Goal: Connect with others: Connect with other users

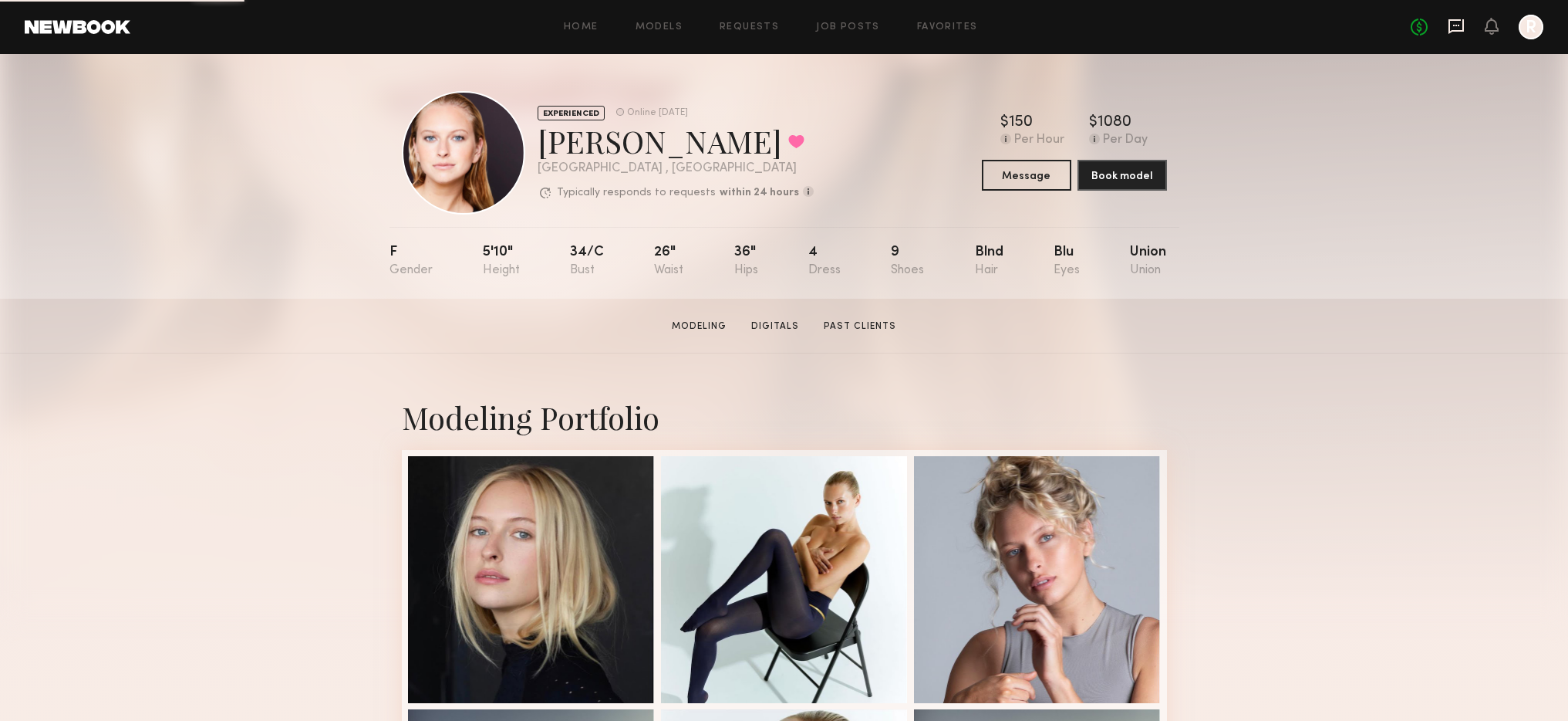
click at [1452, 26] on icon at bounding box center [1456, 26] width 17 height 17
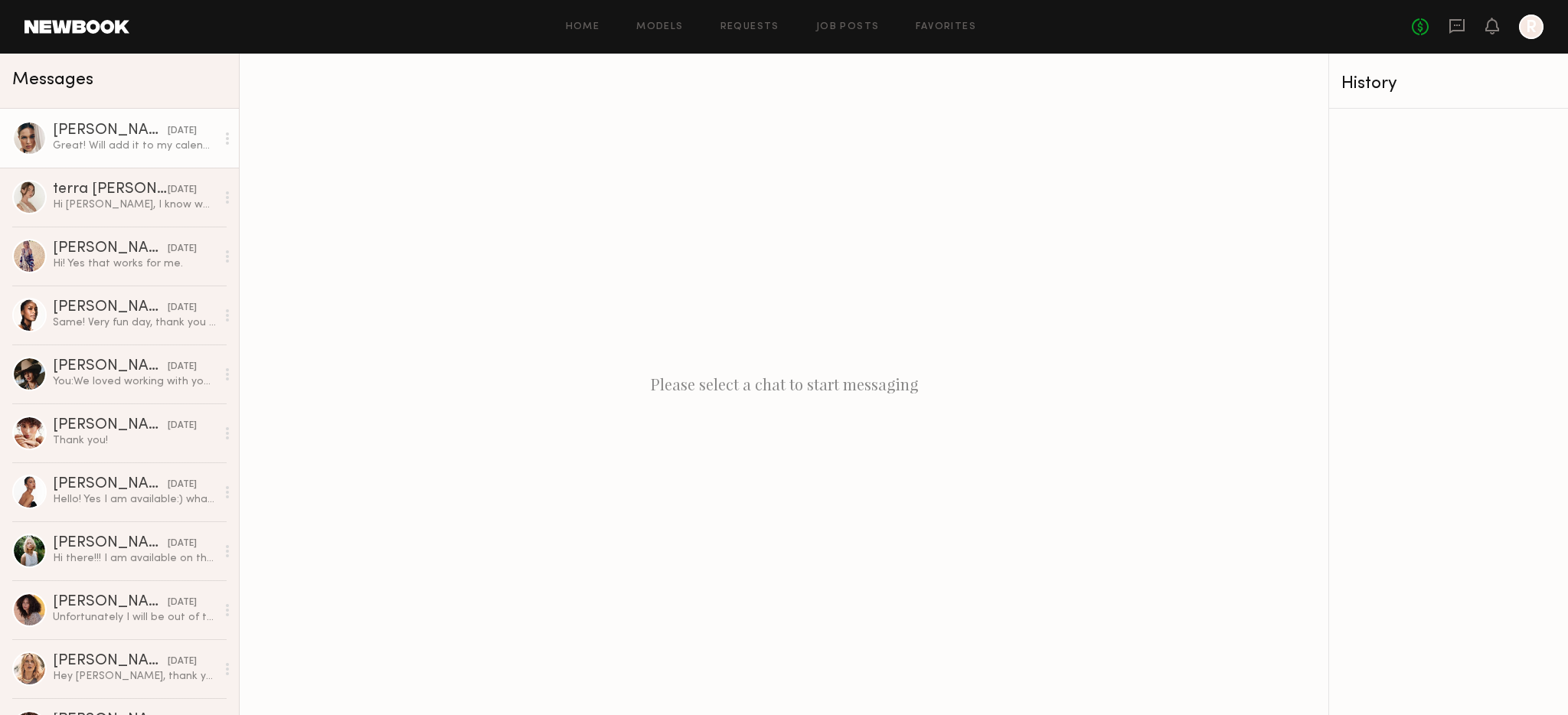
click at [69, 125] on div "[PERSON_NAME]" at bounding box center [110, 131] width 115 height 15
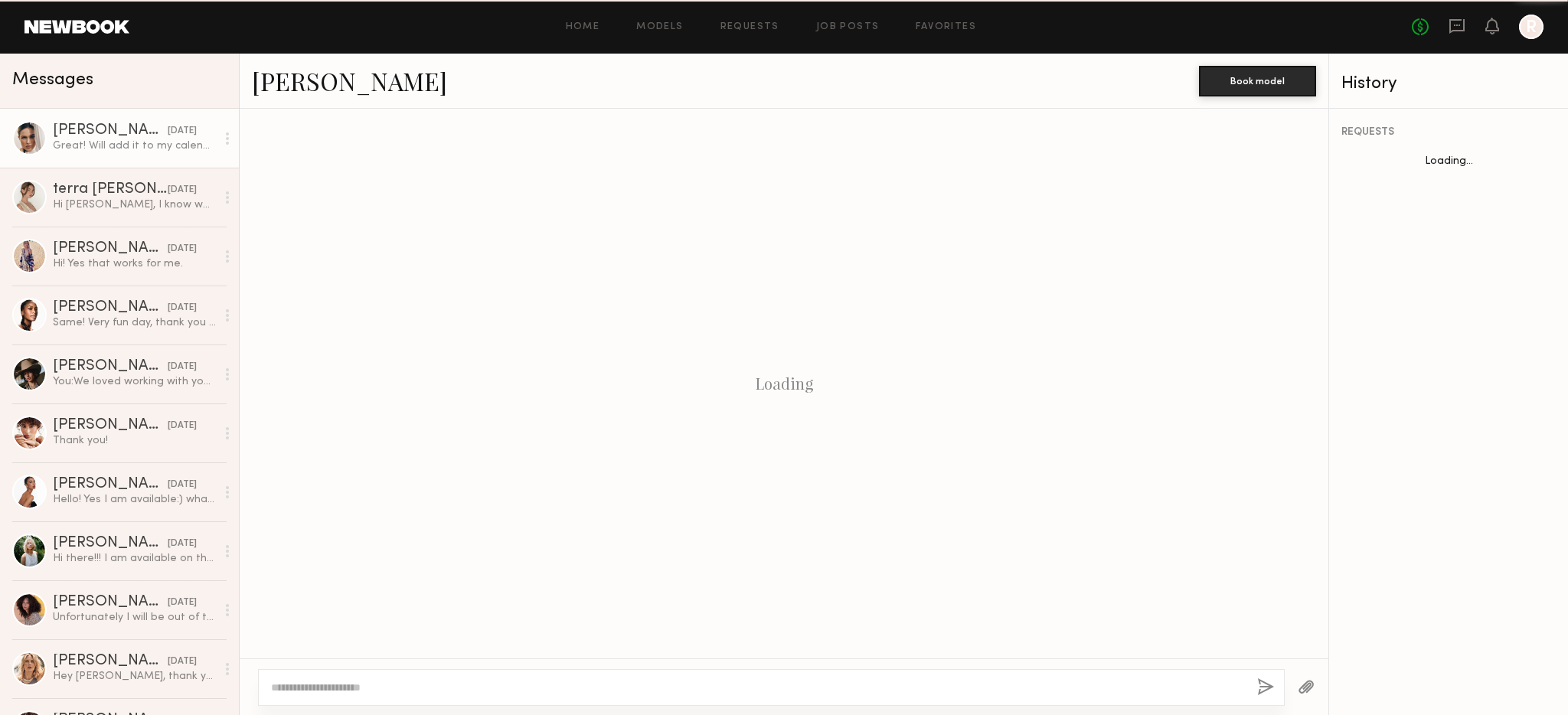
scroll to position [1427, 0]
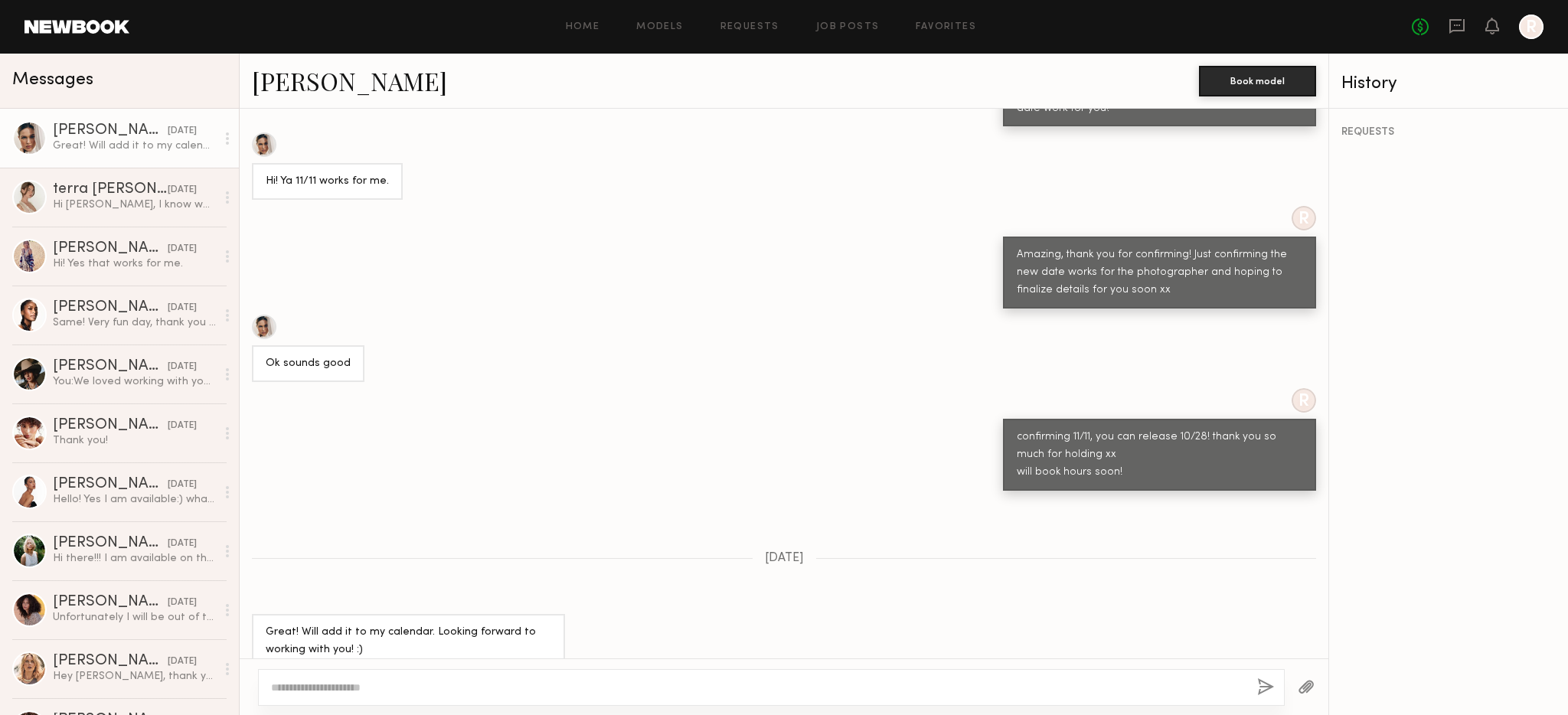
click at [278, 86] on link "[PERSON_NAME]" at bounding box center [349, 80] width 195 height 33
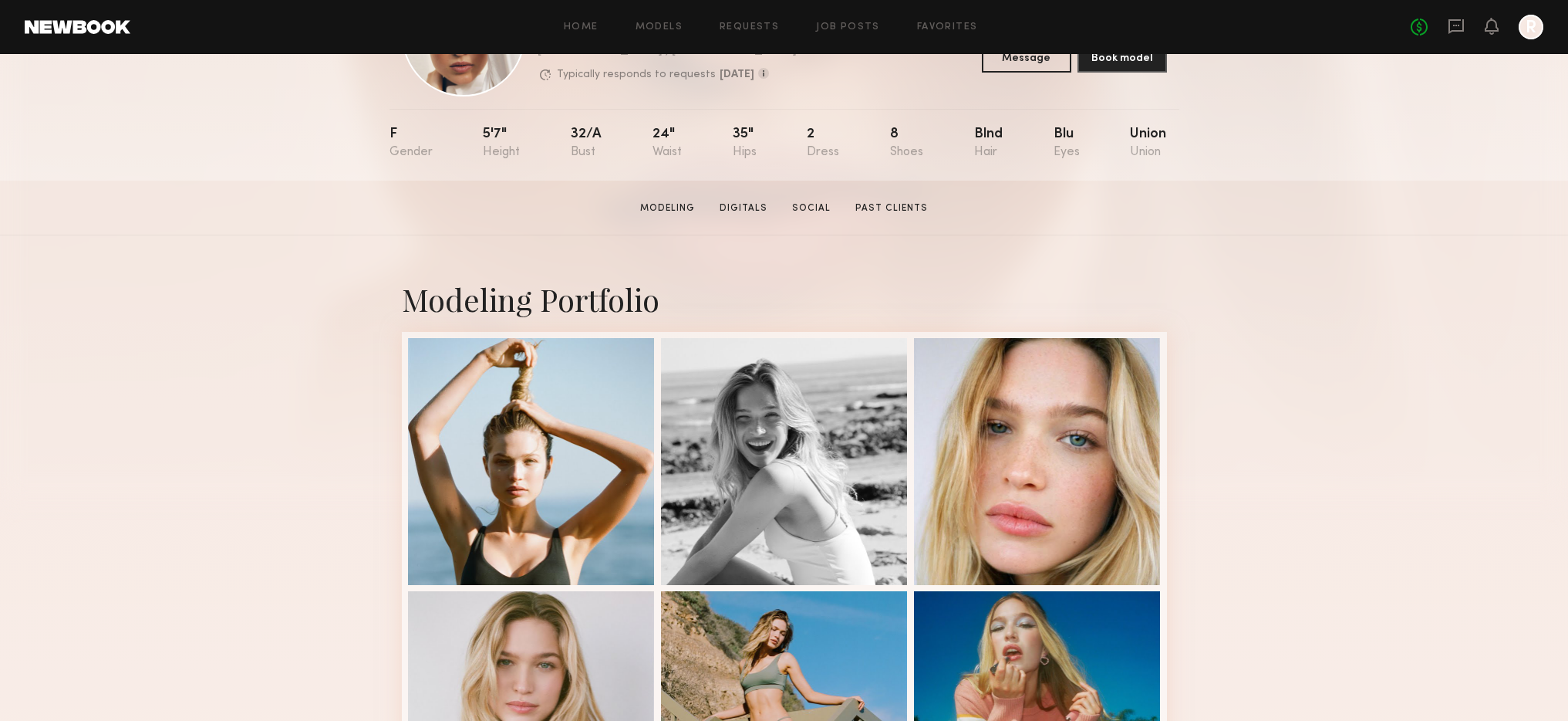
scroll to position [117, 0]
